Goal: Task Accomplishment & Management: Manage account settings

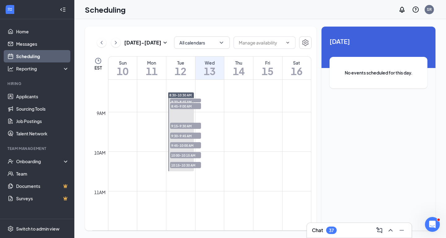
scroll to position [365, 0]
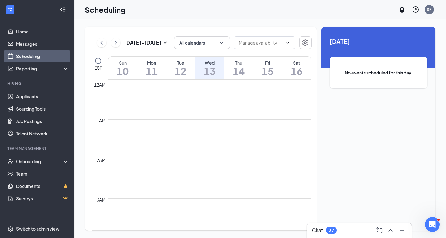
scroll to position [304, 0]
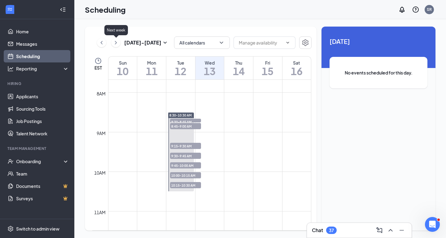
click at [116, 43] on icon "ChevronRight" at bounding box center [116, 42] width 2 height 3
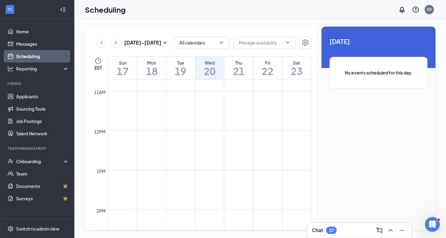
scroll to position [425, 0]
click at [116, 46] on icon "ChevronRight" at bounding box center [116, 42] width 6 height 7
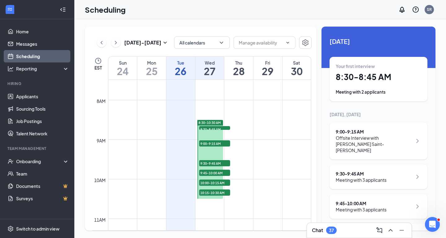
scroll to position [51, 0]
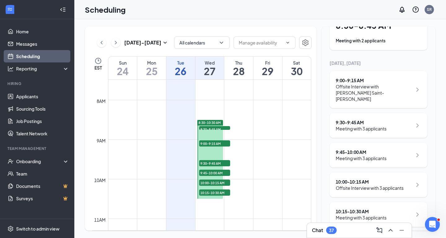
click at [384, 126] on div "Meeting with 3 applicants" at bounding box center [361, 129] width 51 height 6
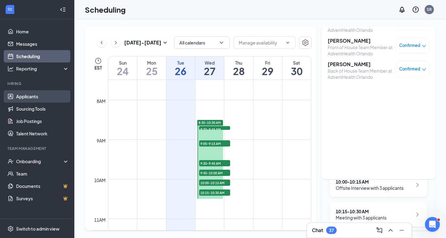
click at [26, 97] on link "Applicants" at bounding box center [42, 96] width 53 height 12
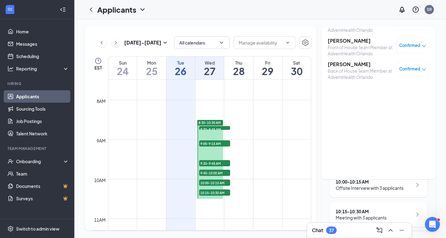
click at [29, 96] on link "Applicants" at bounding box center [42, 96] width 53 height 12
click at [26, 37] on link "Home" at bounding box center [42, 31] width 53 height 12
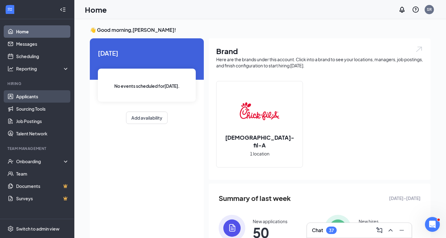
click at [35, 96] on link "Applicants" at bounding box center [42, 96] width 53 height 12
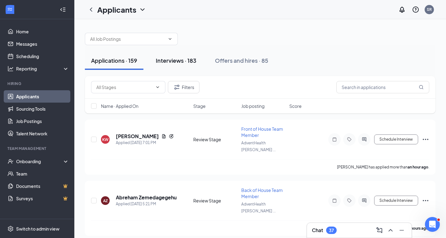
click at [185, 61] on div "Interviews · 183" at bounding box center [176, 61] width 41 height 8
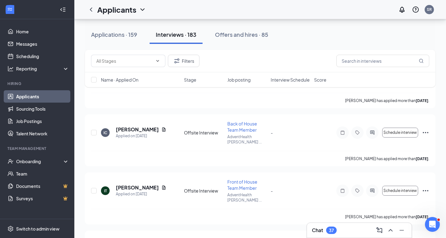
scroll to position [6238, 0]
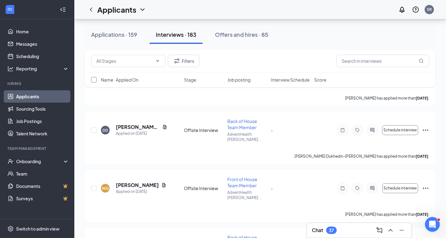
click at [94, 82] on input "checkbox" at bounding box center [94, 80] width 6 height 6
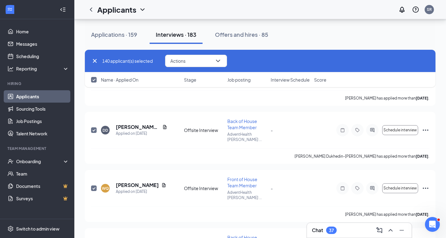
checkbox input "true"
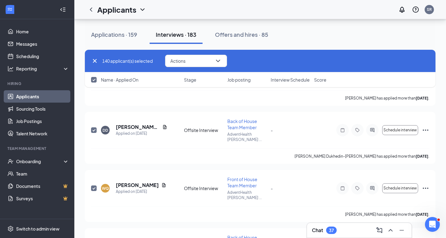
checkbox input "true"
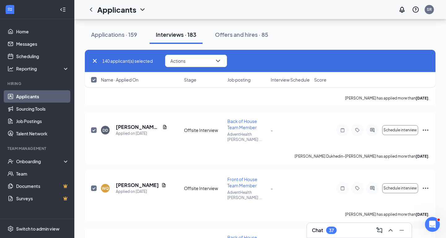
checkbox input "true"
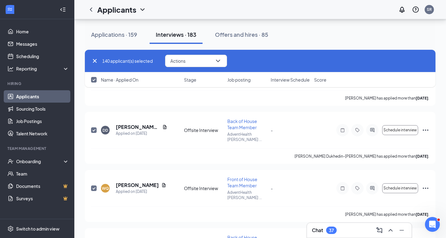
checkbox input "true"
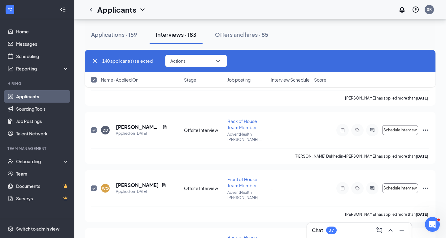
checkbox input "true"
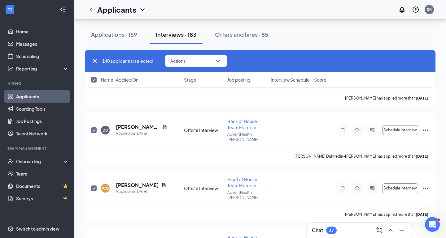
checkbox input "true"
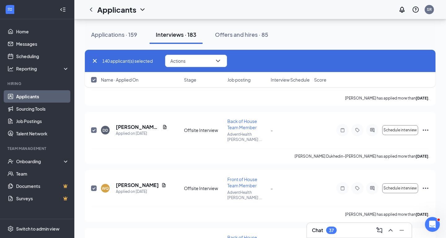
checkbox input "true"
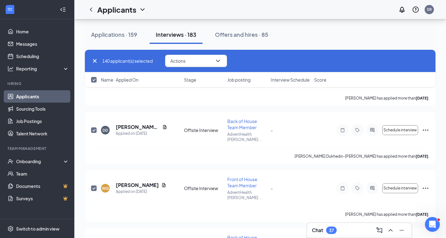
checkbox input "true"
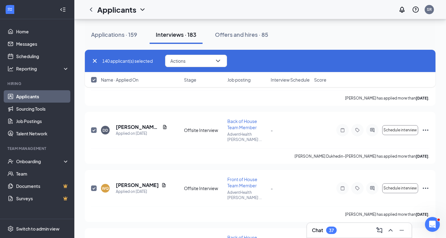
checkbox input "true"
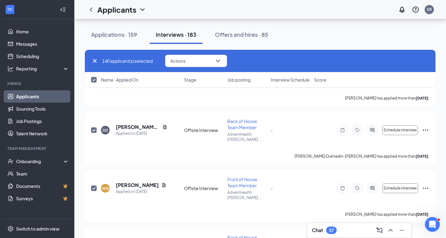
checkbox input "true"
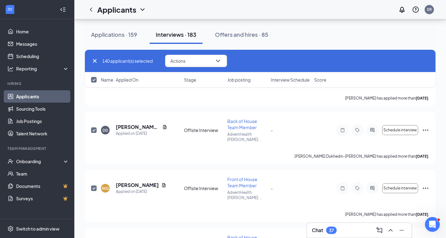
checkbox input "true"
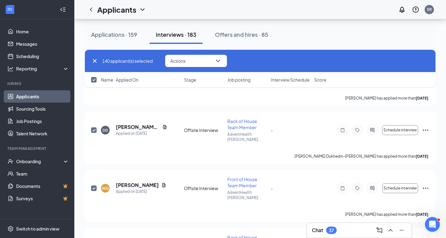
checkbox input "true"
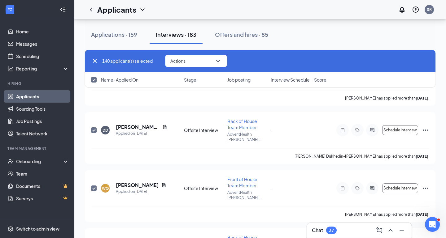
checkbox input "true"
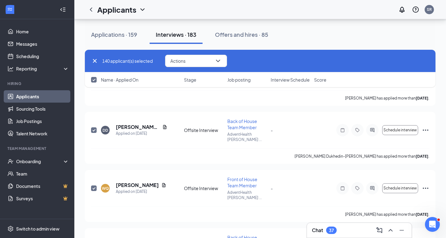
checkbox input "true"
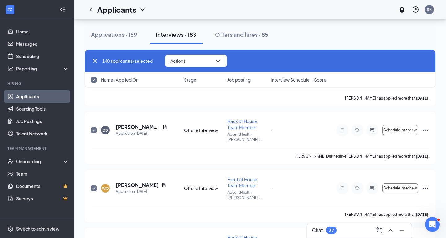
checkbox input "true"
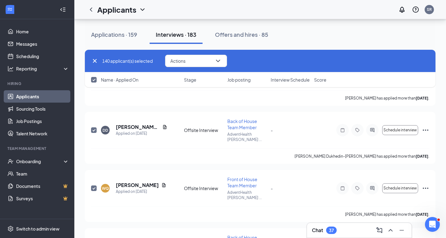
checkbox input "true"
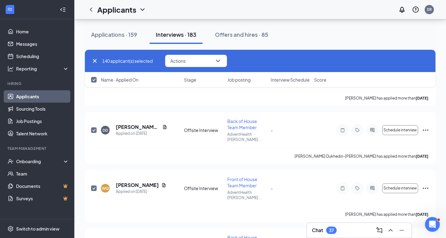
checkbox input "true"
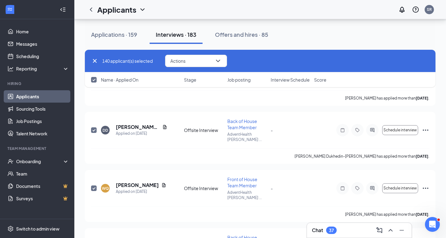
checkbox input "true"
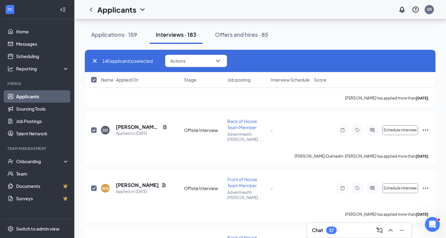
checkbox input "true"
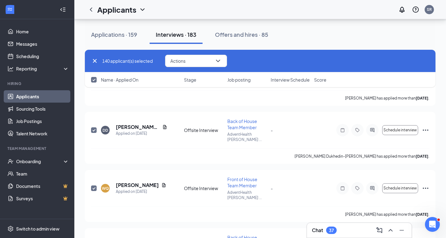
checkbox input "true"
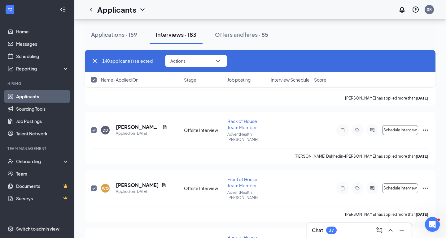
checkbox input "true"
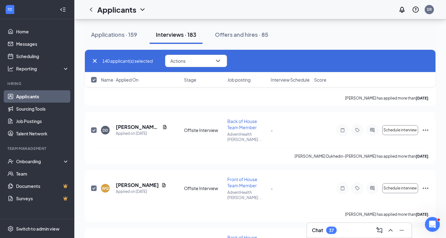
checkbox input "true"
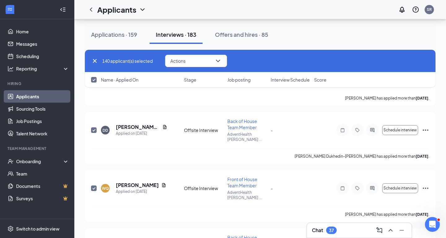
checkbox input "true"
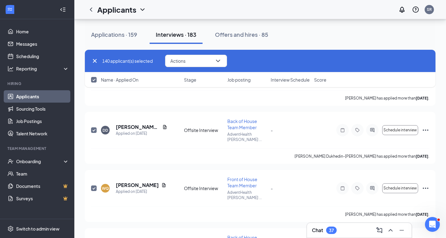
checkbox input "true"
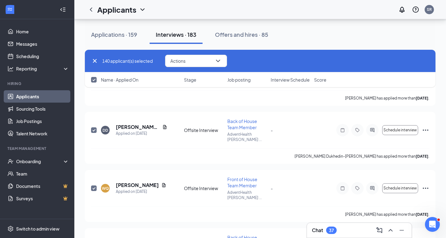
checkbox input "true"
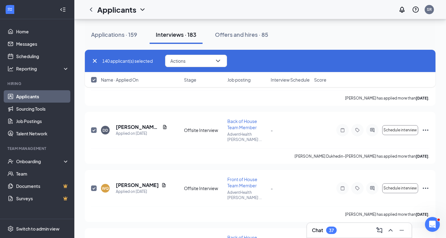
checkbox input "true"
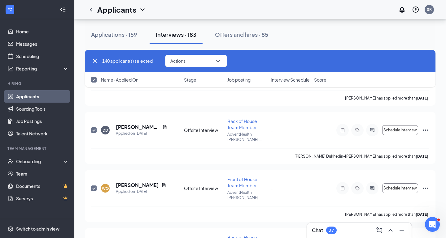
checkbox input "true"
click at [188, 63] on button "Actions" at bounding box center [196, 61] width 62 height 12
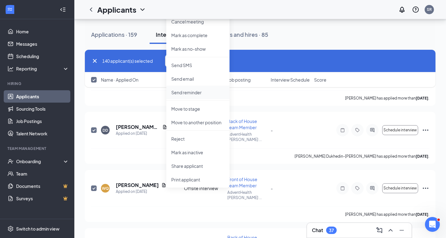
click at [190, 89] on li "Send reminder" at bounding box center [197, 93] width 63 height 14
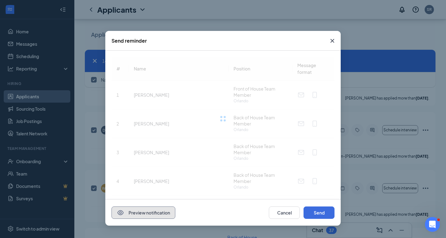
click at [129, 216] on button "Preview notification" at bounding box center [143, 213] width 64 height 12
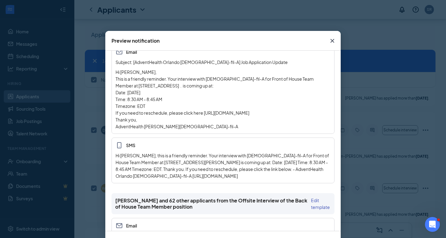
scroll to position [0, 0]
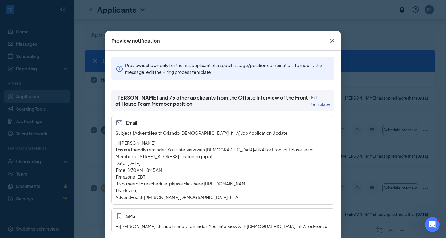
click at [333, 39] on icon "Cross" at bounding box center [332, 41] width 4 height 4
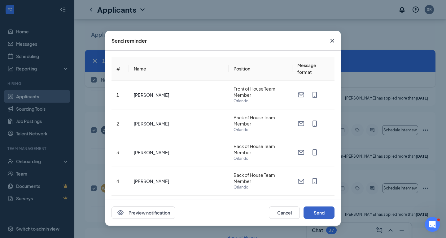
click at [322, 216] on button "Send" at bounding box center [319, 213] width 31 height 12
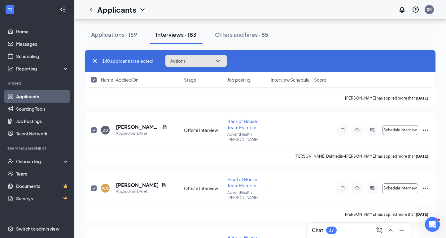
click at [200, 63] on button "Actions" at bounding box center [196, 61] width 62 height 12
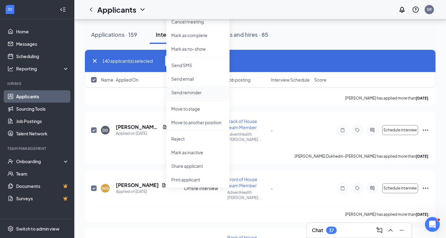
click at [189, 93] on p "Send reminder" at bounding box center [197, 93] width 53 height 6
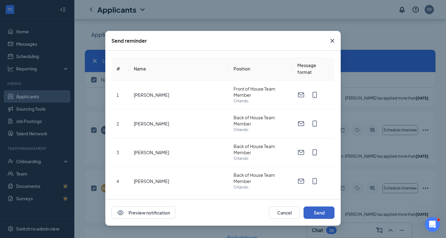
click at [321, 211] on button "Send" at bounding box center [319, 213] width 31 height 12
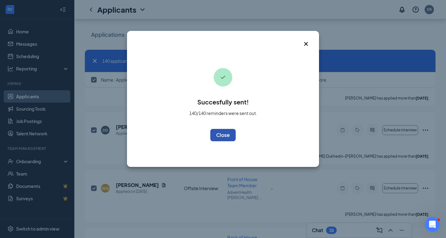
click at [216, 137] on button "OK" at bounding box center [222, 135] width 25 height 12
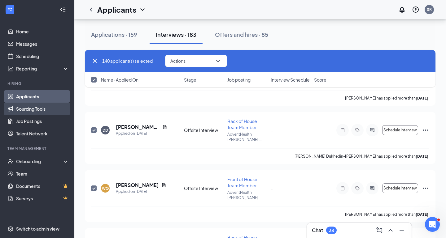
click at [30, 108] on link "Sourcing Tools" at bounding box center [42, 109] width 53 height 12
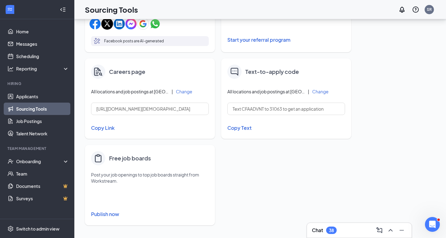
scroll to position [245, 0]
